Goal: Task Accomplishment & Management: Complete application form

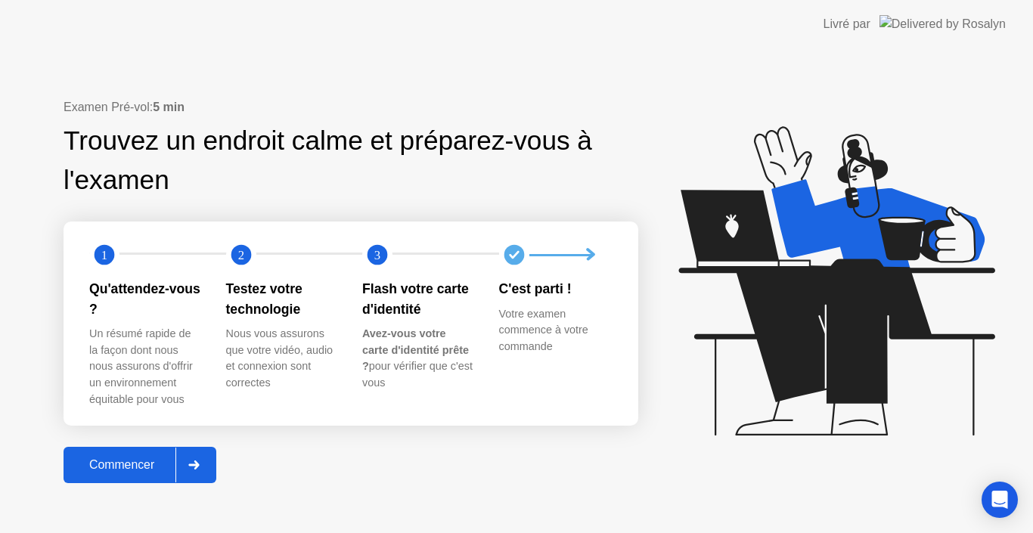
click at [188, 470] on div at bounding box center [193, 465] width 36 height 35
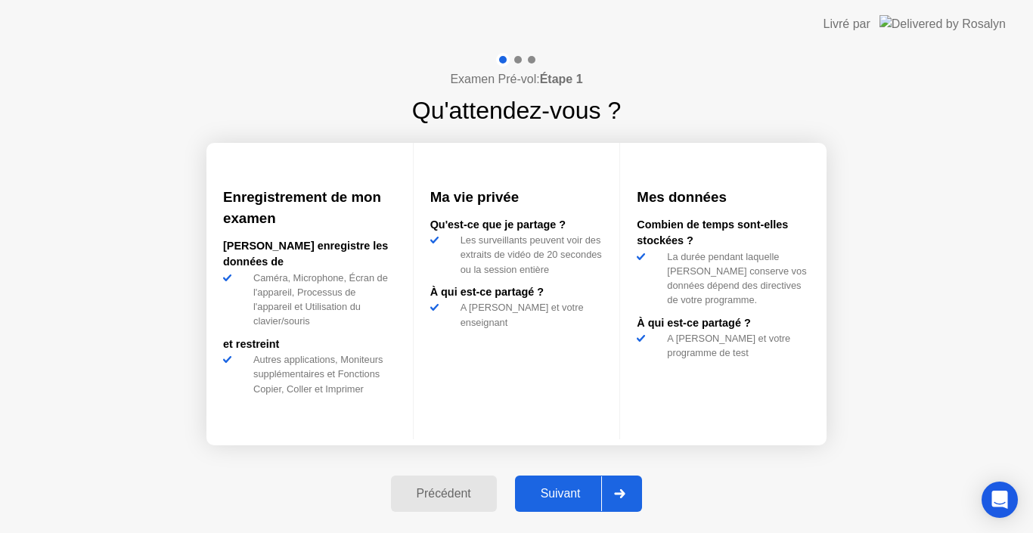
click at [625, 485] on div at bounding box center [619, 493] width 36 height 35
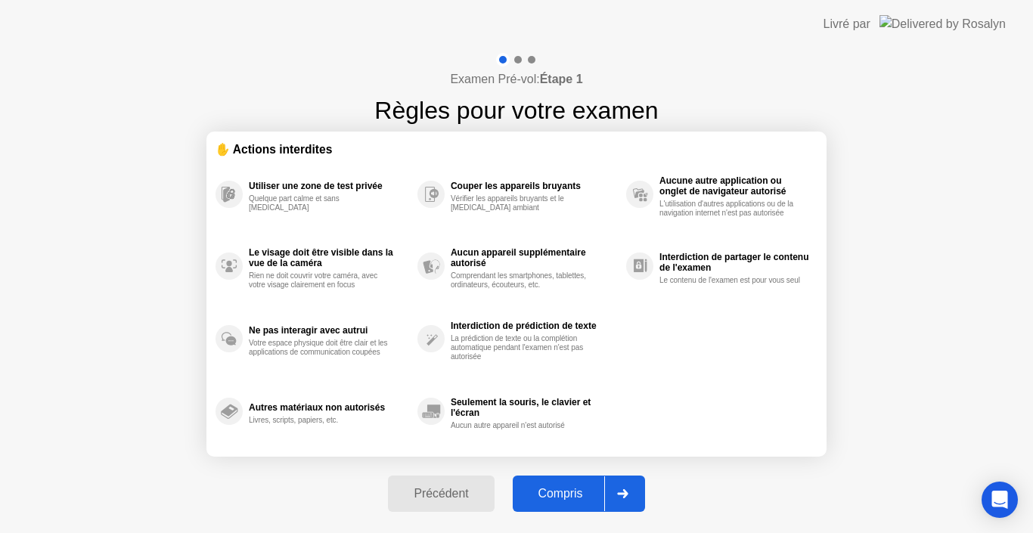
click at [625, 485] on div at bounding box center [622, 493] width 36 height 35
select select "Available cameras"
select select "Available speakers"
select select "Available microphones"
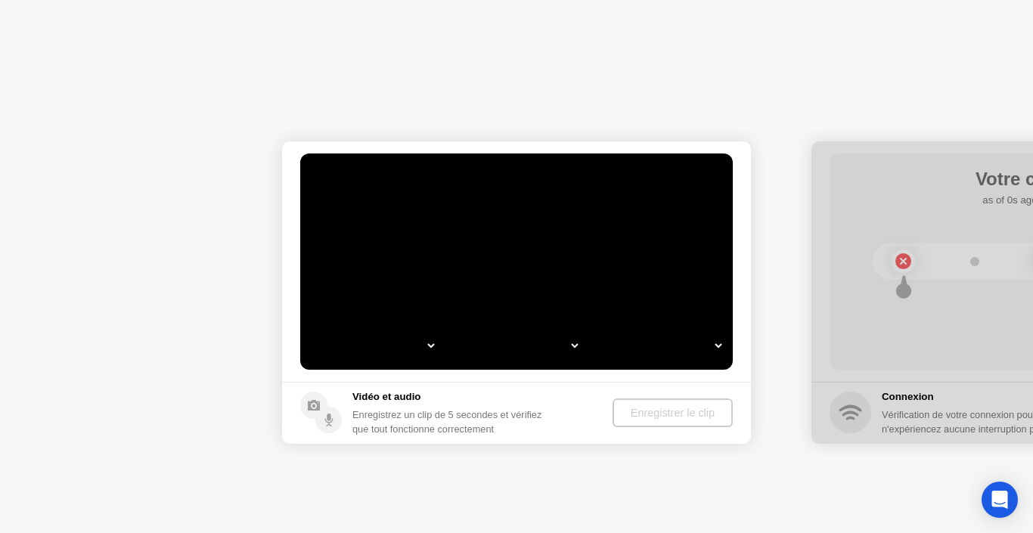
select select "**********"
select select "*******"
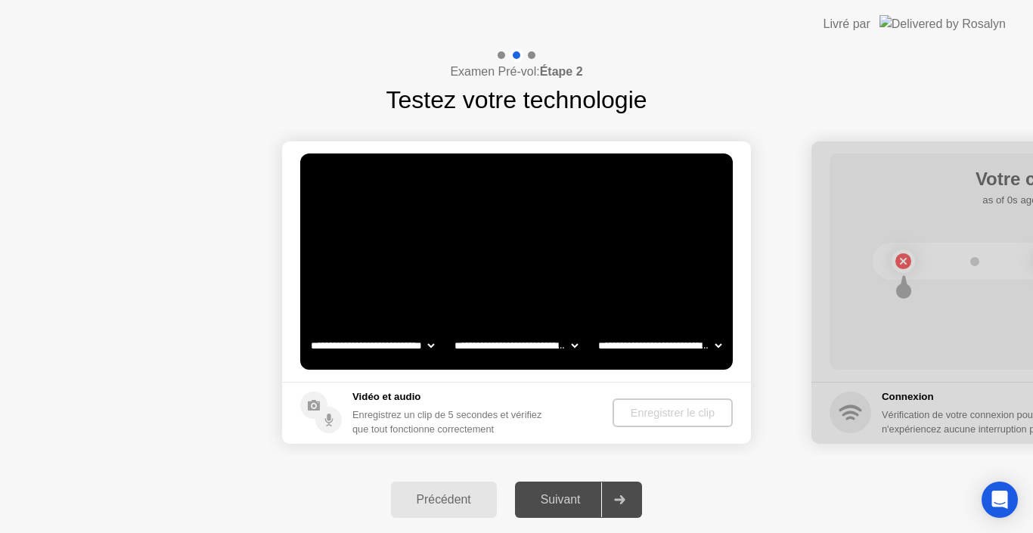
click at [631, 416] on div "Enregistrer le clip" at bounding box center [672, 413] width 108 height 12
click at [459, 497] on div "Précédent" at bounding box center [443, 500] width 97 height 14
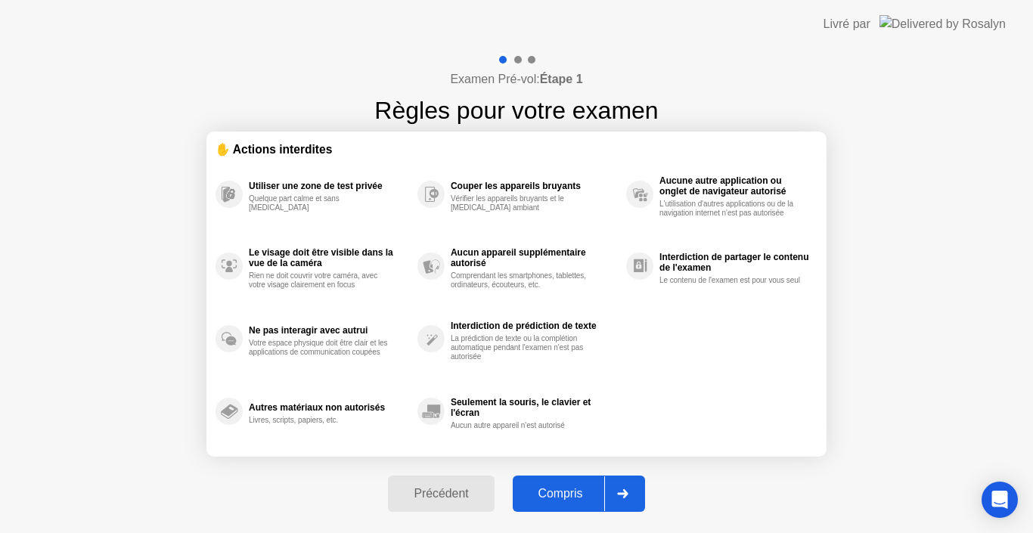
click at [592, 490] on div "Compris" at bounding box center [560, 494] width 87 height 14
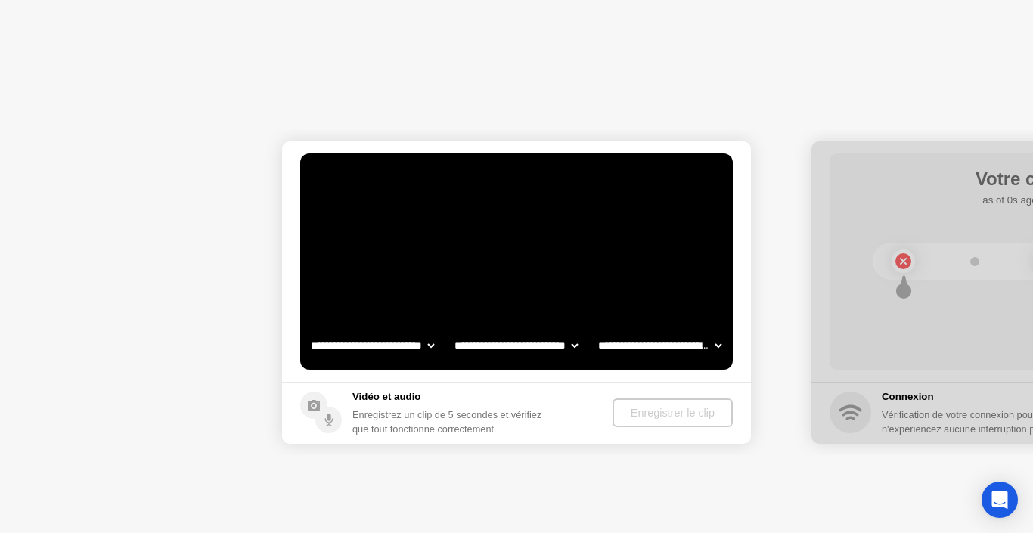
select select "**********"
select select "*******"
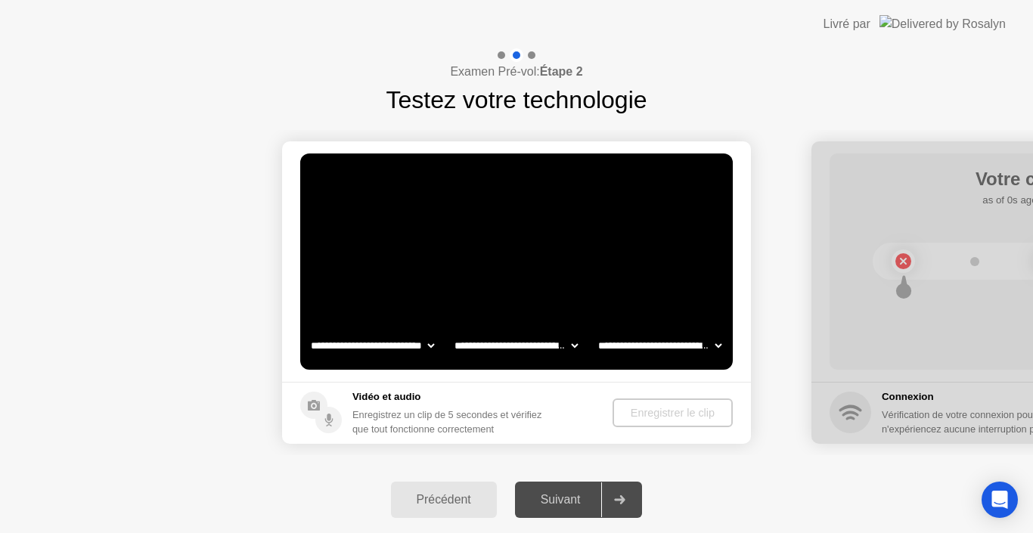
click at [683, 415] on div "Enregistrer le clip" at bounding box center [672, 413] width 108 height 12
click at [643, 407] on div "Enregistrer le clip" at bounding box center [673, 413] width 108 height 12
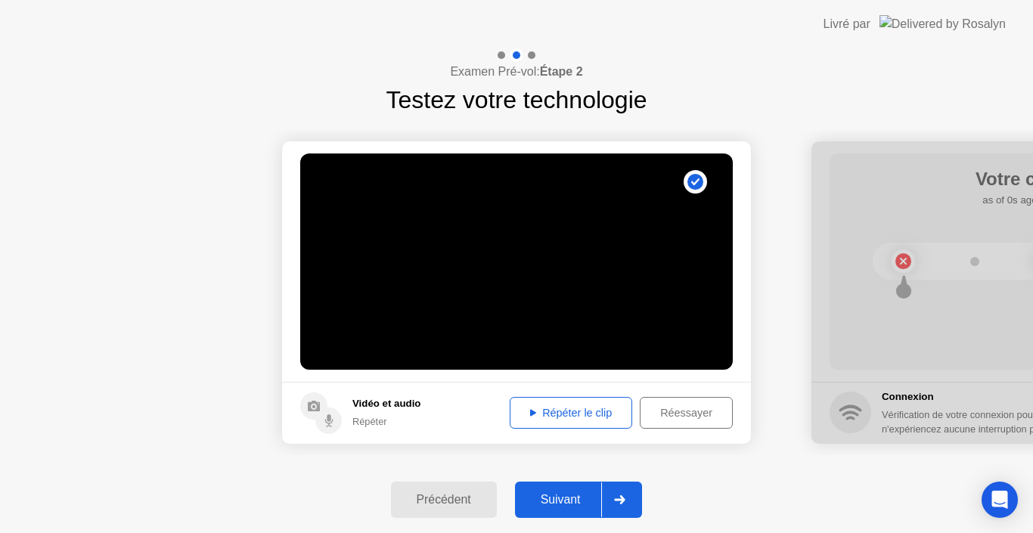
click at [627, 509] on div at bounding box center [619, 499] width 36 height 35
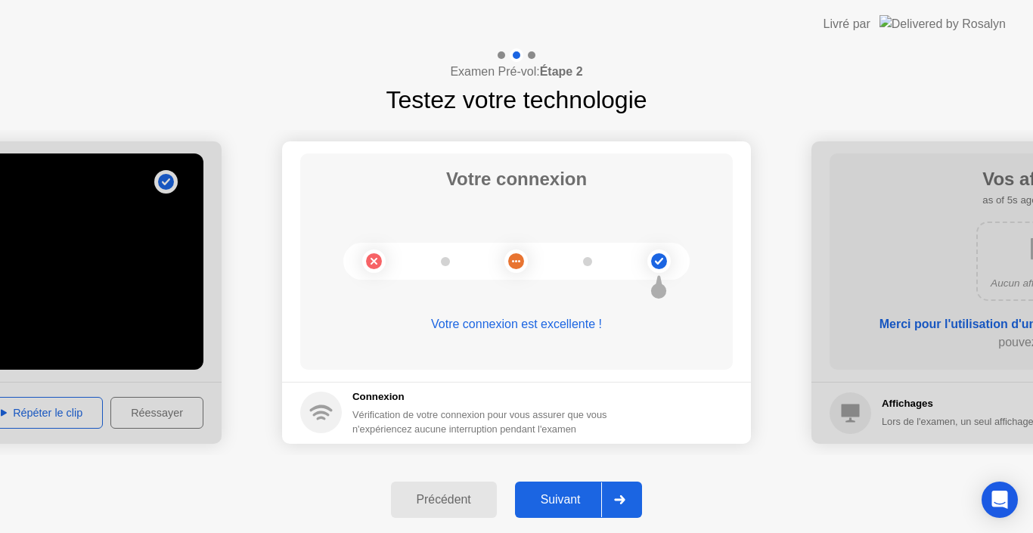
click at [619, 503] on icon at bounding box center [619, 499] width 11 height 9
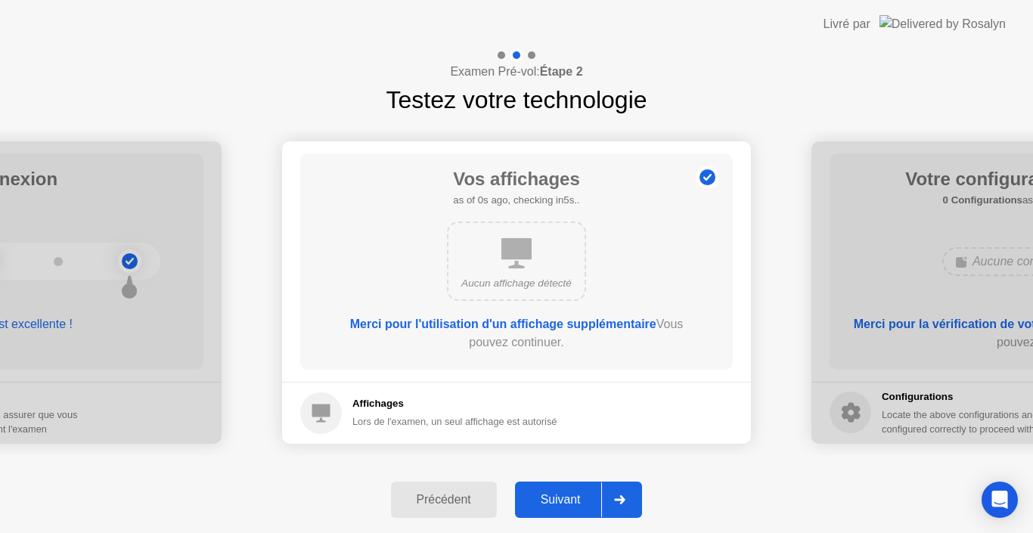
click at [619, 503] on icon at bounding box center [619, 499] width 11 height 9
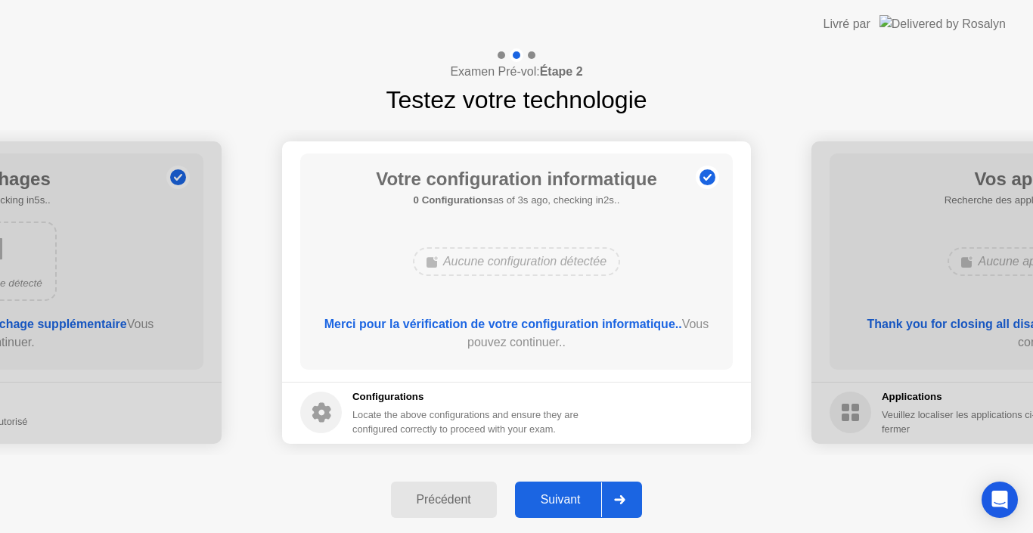
click at [619, 503] on icon at bounding box center [619, 499] width 11 height 9
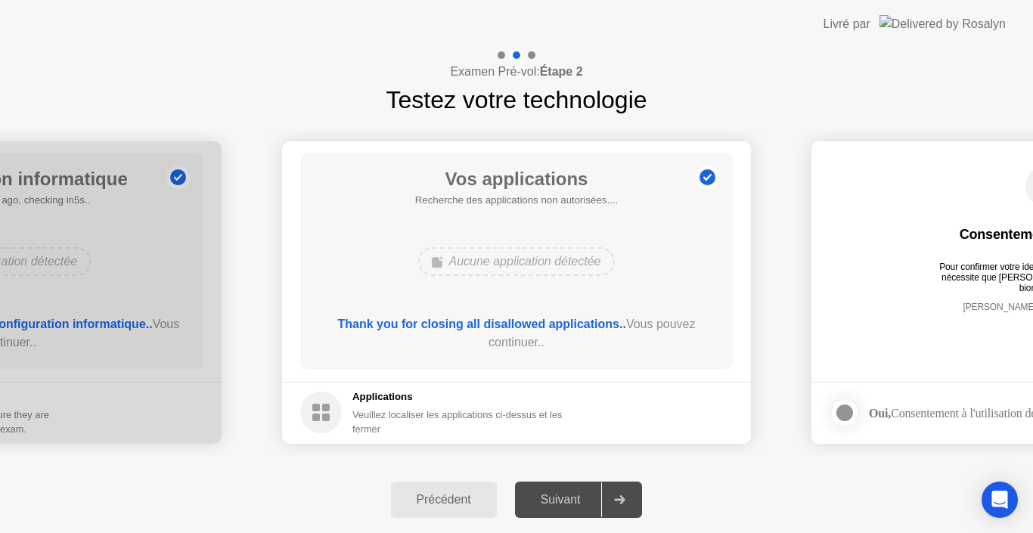
click at [619, 503] on icon at bounding box center [619, 499] width 11 height 9
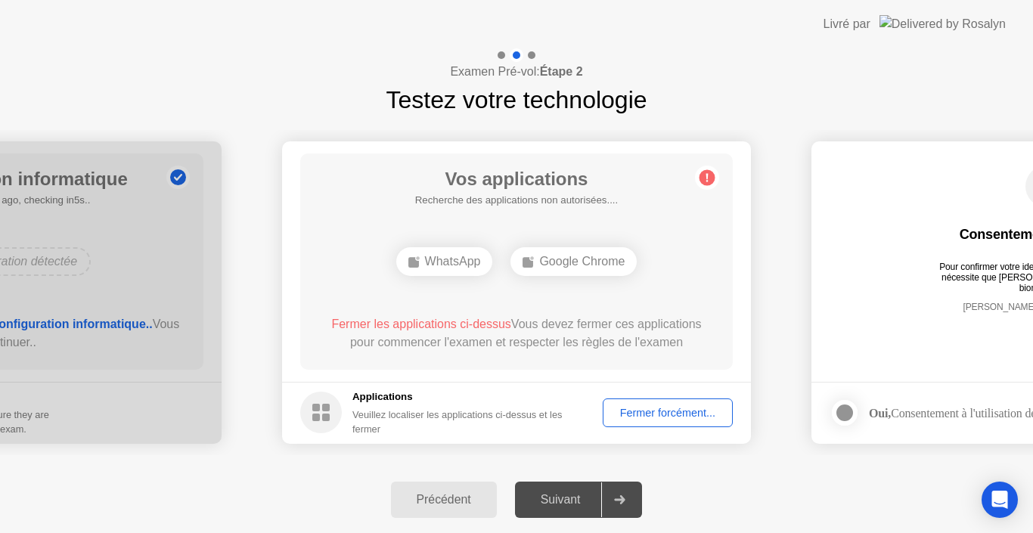
click at [659, 419] on div "Fermer forcément..." at bounding box center [667, 413] width 119 height 12
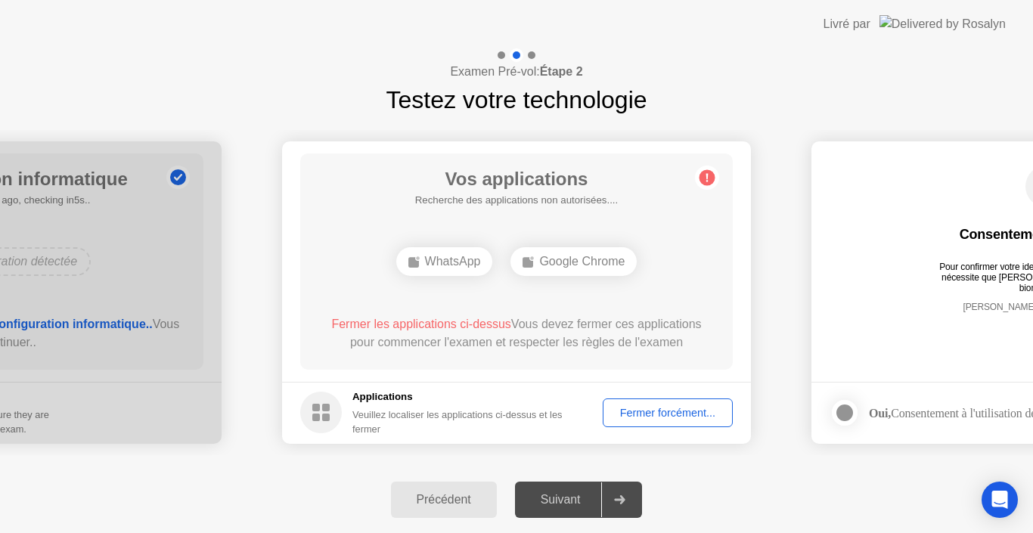
click at [641, 408] on div "Fermer forcément..." at bounding box center [667, 413] width 119 height 12
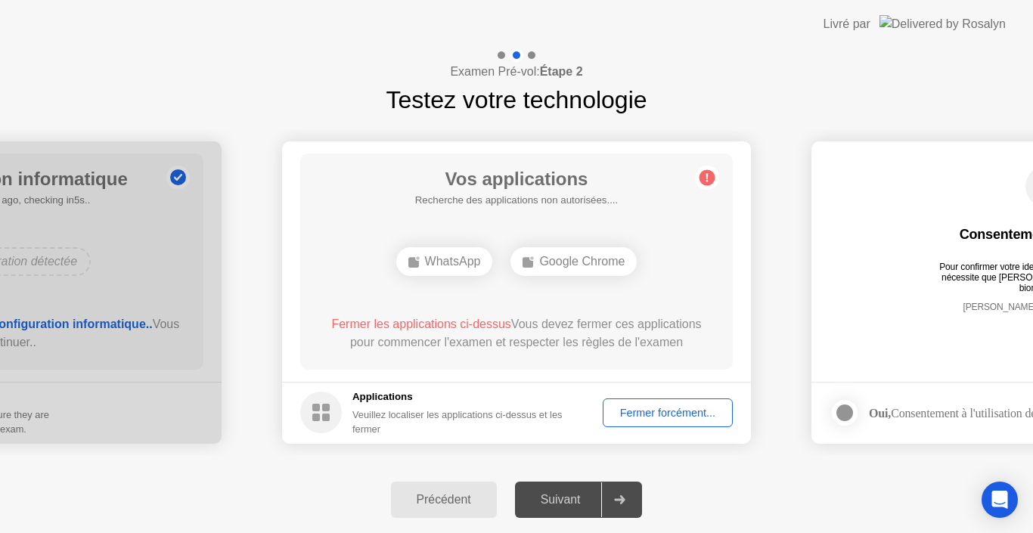
click at [686, 408] on div "Fermer forcément..." at bounding box center [667, 413] width 119 height 12
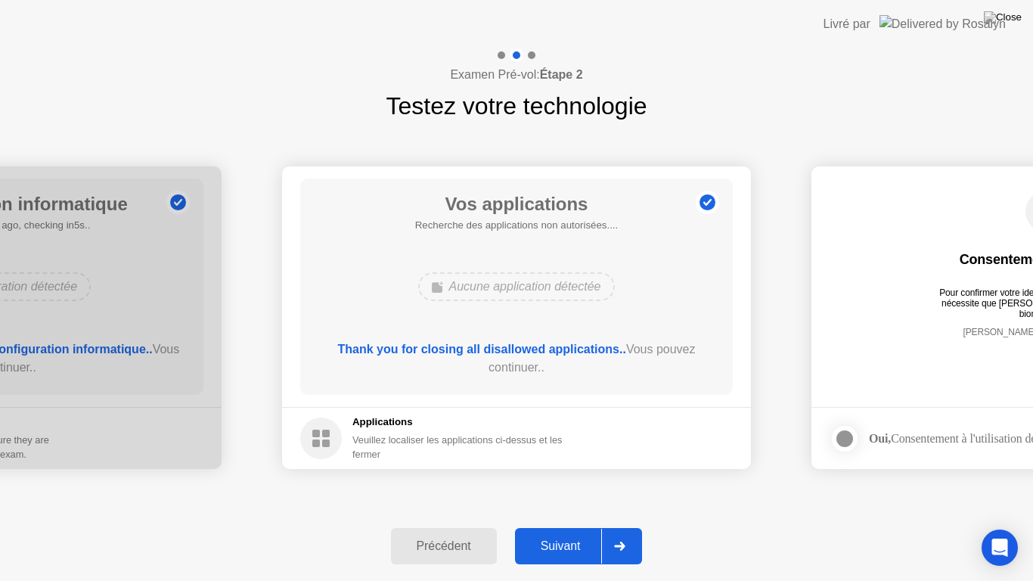
click at [636, 532] on div at bounding box center [619, 545] width 36 height 35
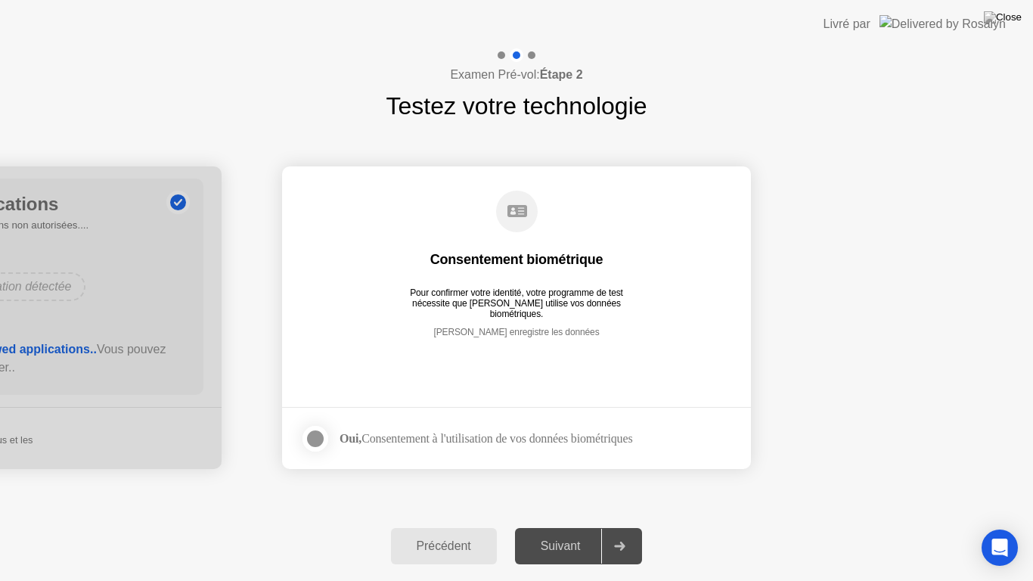
click at [311, 432] on div at bounding box center [315, 438] width 18 height 18
click at [631, 532] on div at bounding box center [619, 545] width 36 height 35
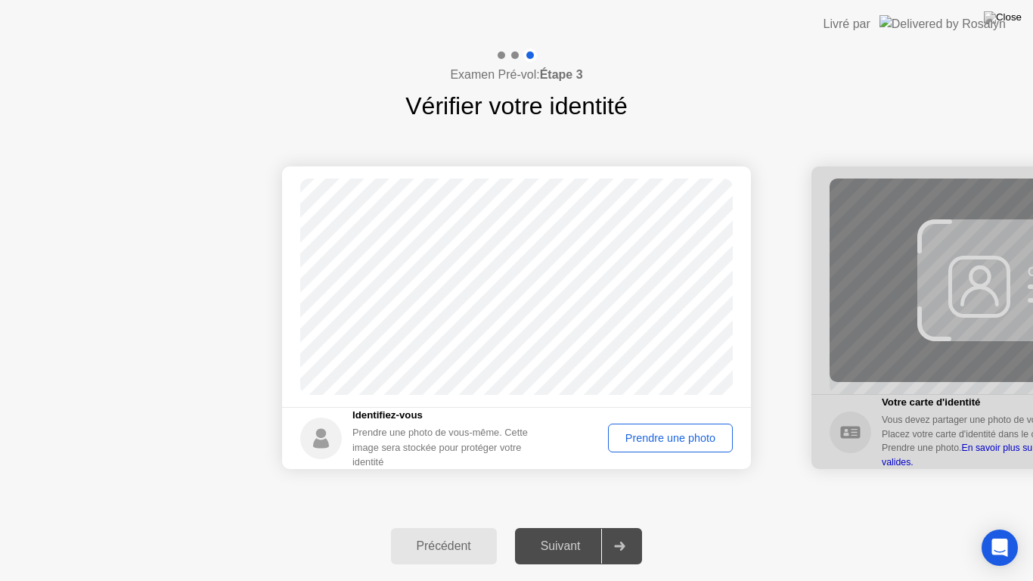
click at [659, 442] on div "Prendre une photo" at bounding box center [670, 438] width 114 height 12
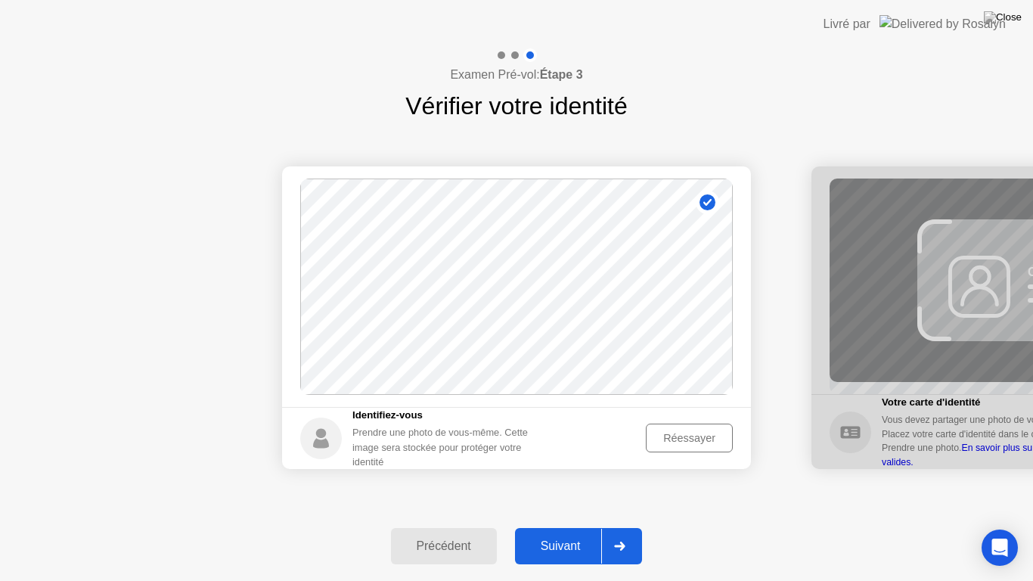
click at [664, 435] on div "Réessayer" at bounding box center [689, 438] width 76 height 12
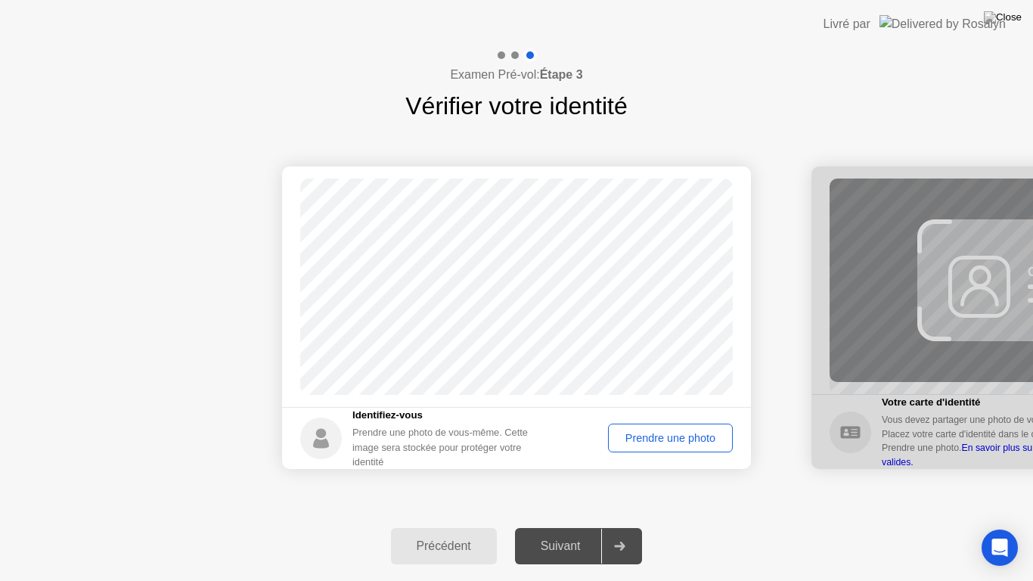
click at [664, 435] on div "Prendre une photo" at bounding box center [670, 438] width 114 height 12
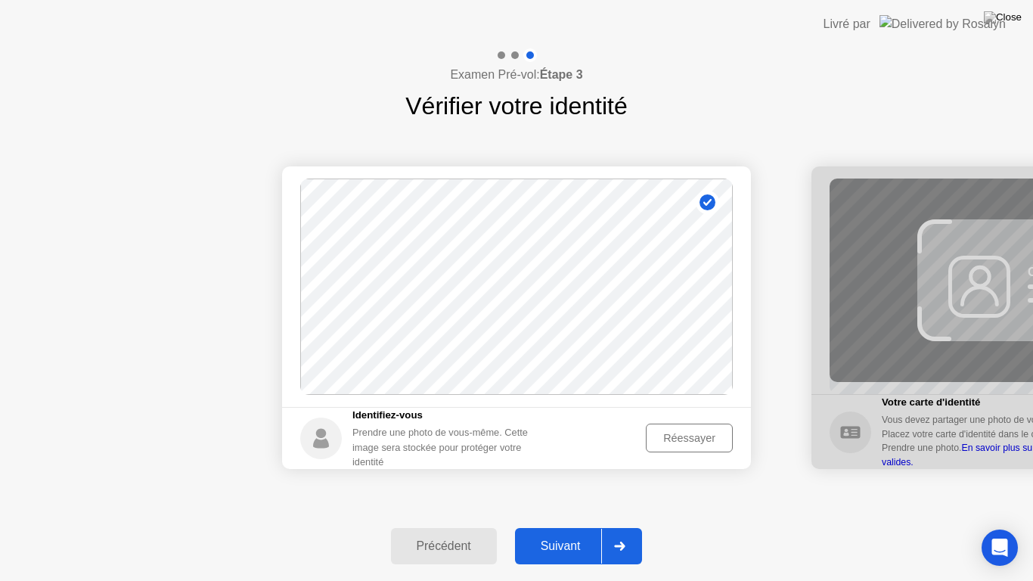
click at [664, 435] on div "Réessayer" at bounding box center [689, 438] width 76 height 12
click at [677, 441] on div "Réessayer" at bounding box center [689, 438] width 76 height 12
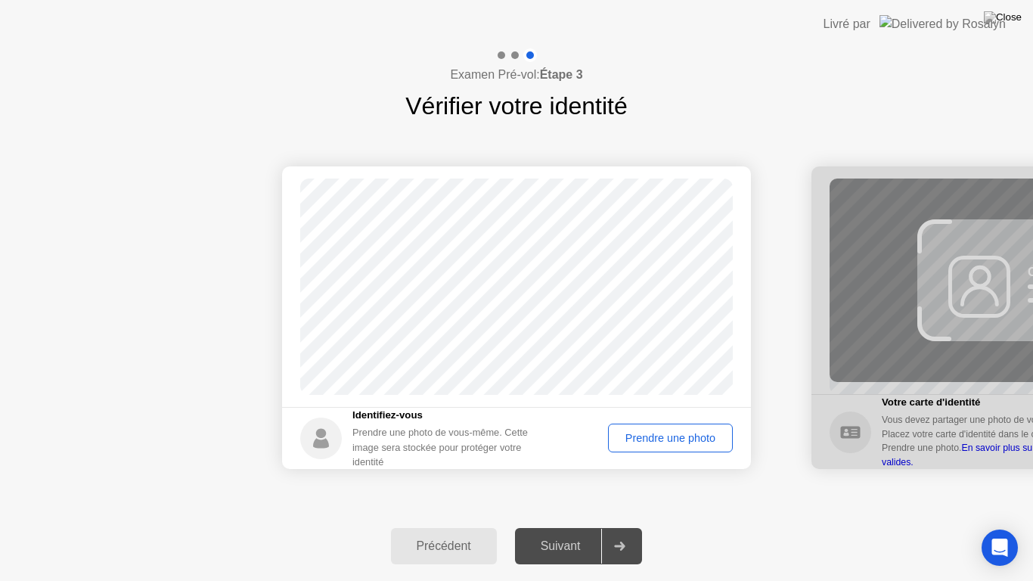
click at [677, 441] on div "Prendre une photo" at bounding box center [670, 438] width 114 height 12
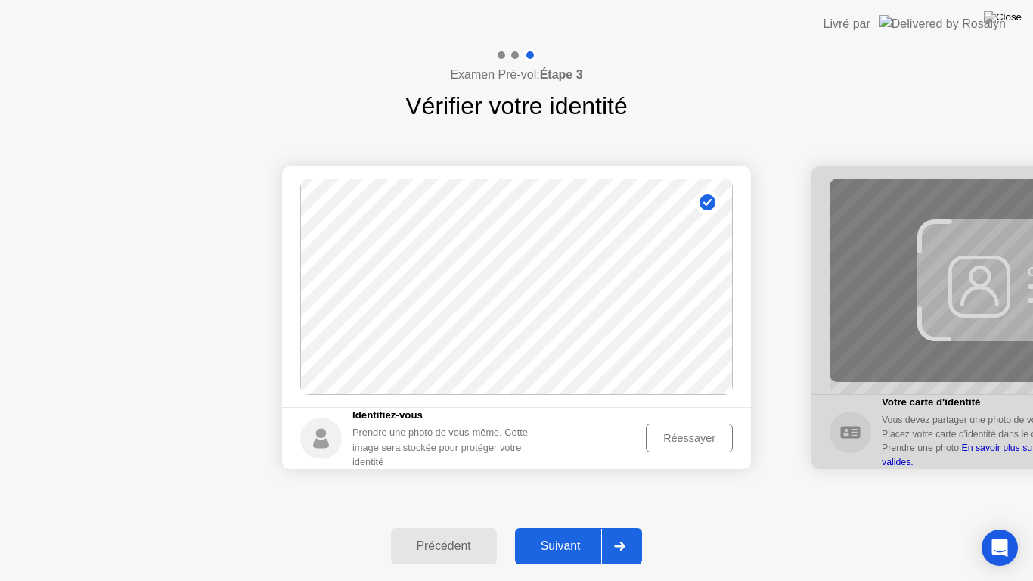
click at [625, 532] on icon at bounding box center [619, 545] width 11 height 9
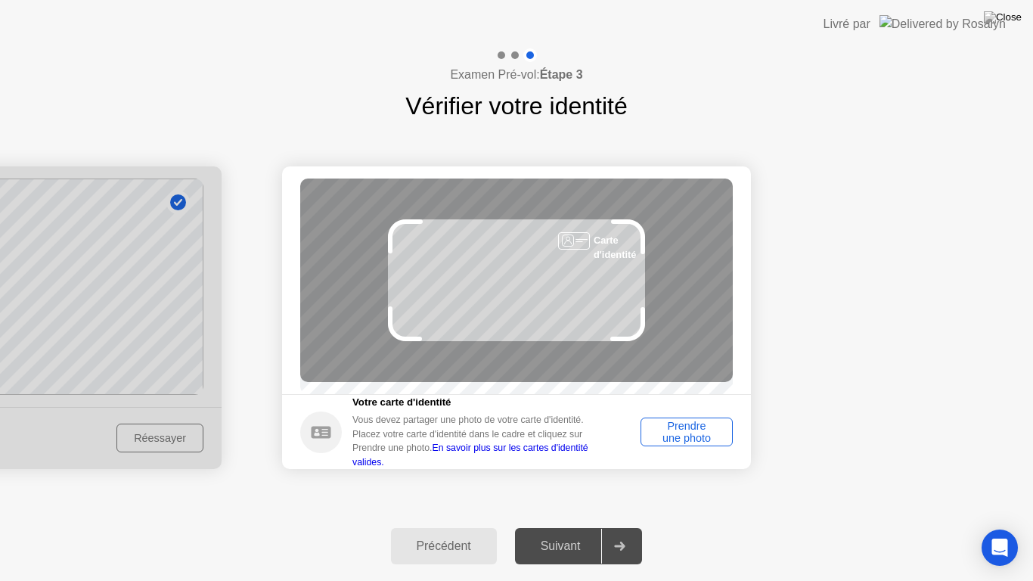
click at [681, 428] on div "Prendre une photo" at bounding box center [687, 432] width 82 height 24
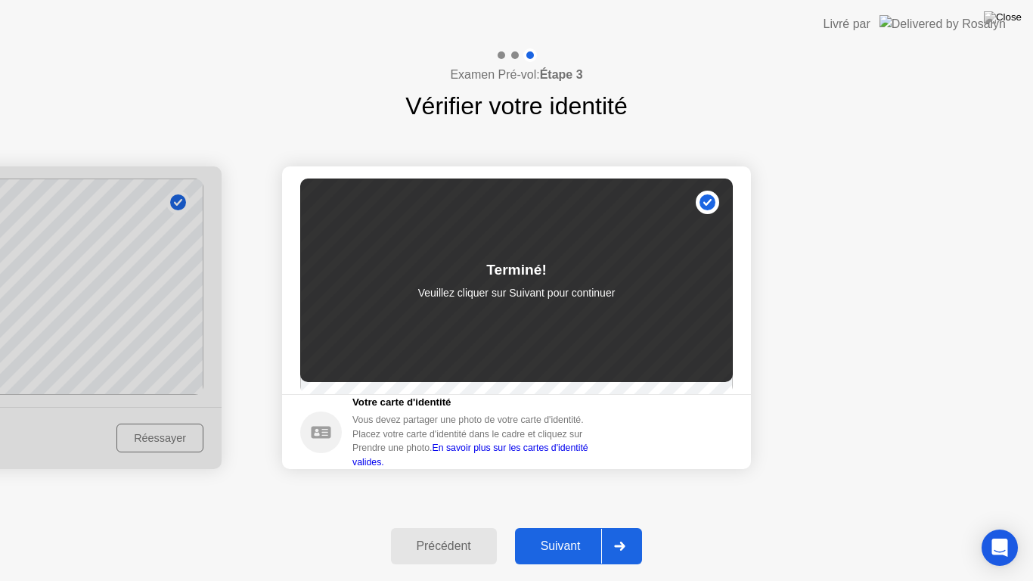
click at [626, 532] on div at bounding box center [619, 545] width 36 height 35
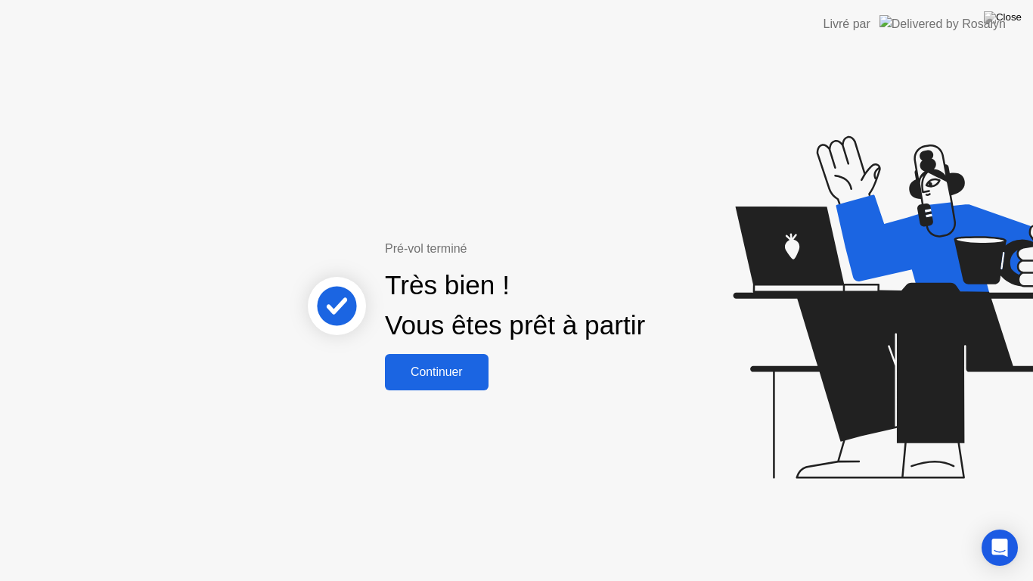
click at [468, 367] on div "Continuer" at bounding box center [436, 372] width 95 height 14
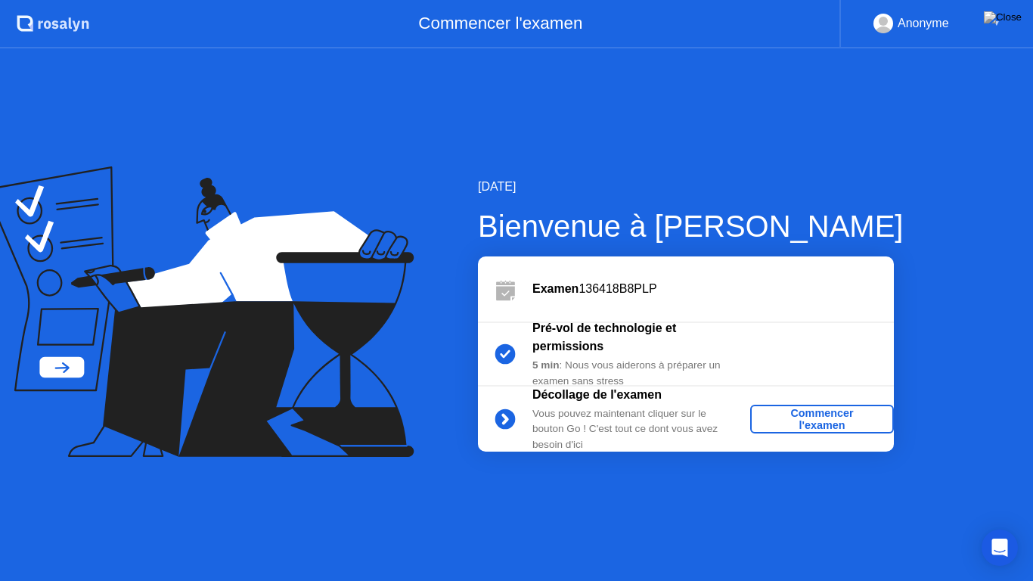
click at [844, 408] on div "Commencer l'examen" at bounding box center [822, 419] width 132 height 24
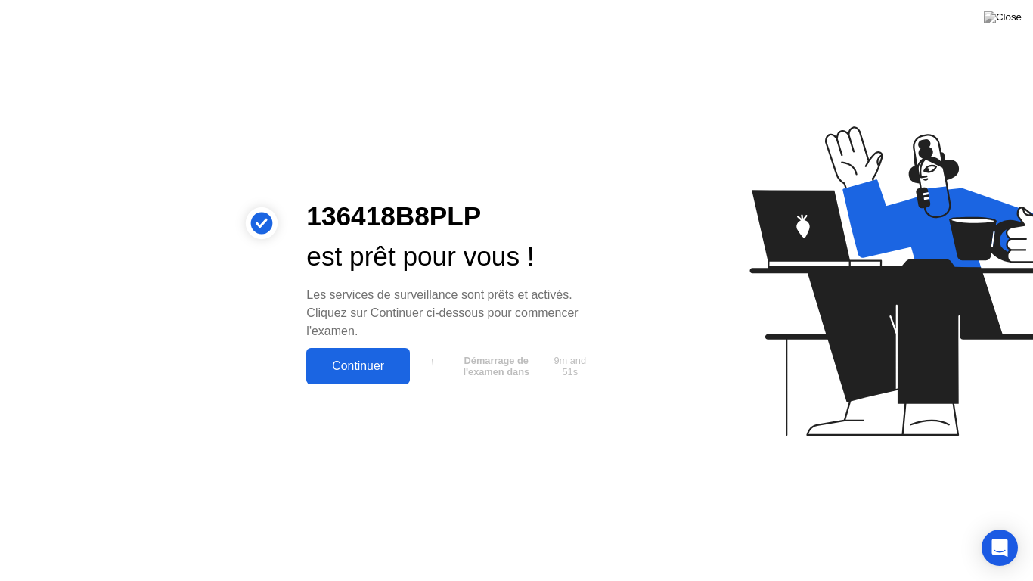
click at [387, 367] on div "Continuer" at bounding box center [358, 366] width 95 height 14
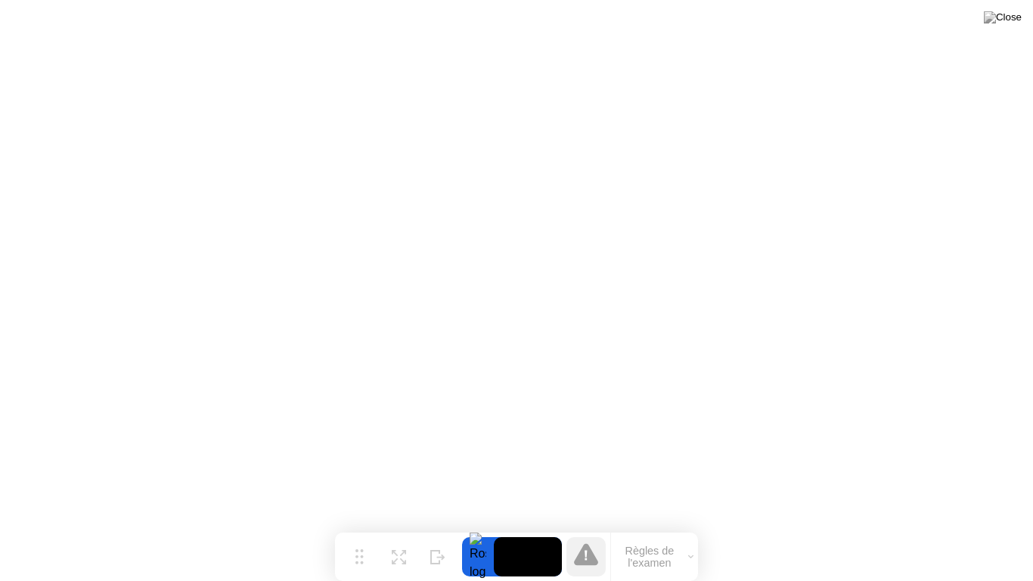
click at [652, 532] on button "Règles de l'examen" at bounding box center [654, 557] width 87 height 26
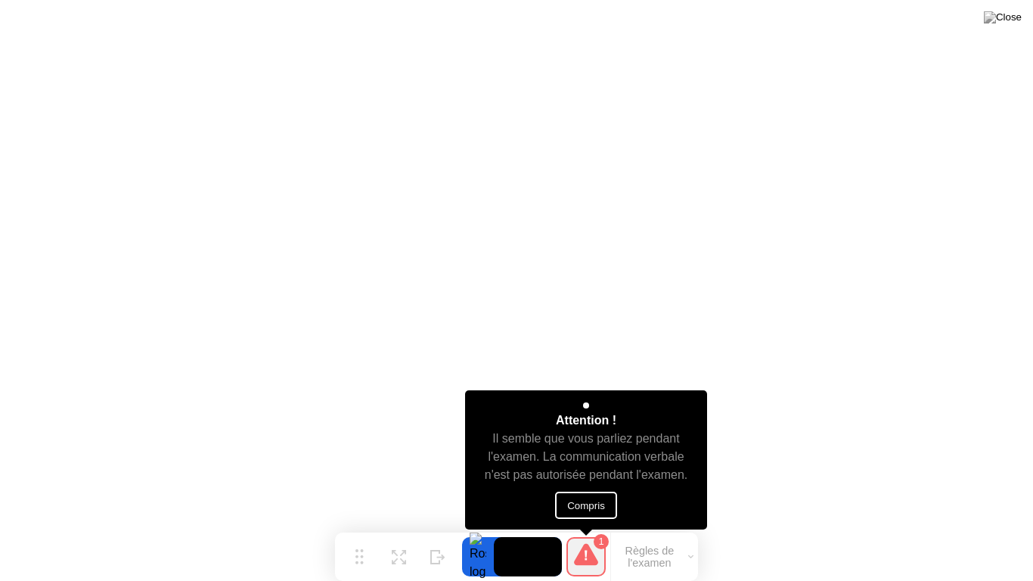
click at [605, 496] on button "Compris" at bounding box center [586, 504] width 62 height 27
